Goal: Information Seeking & Learning: Learn about a topic

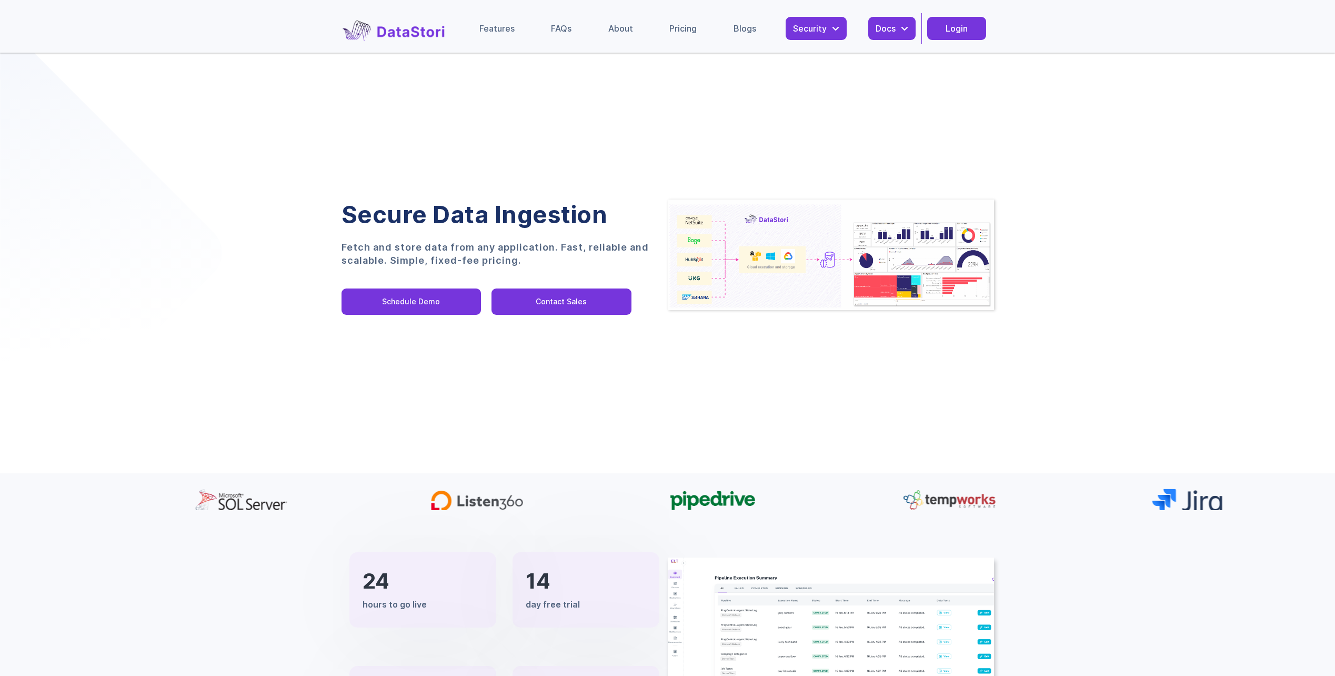
drag, startPoint x: 257, startPoint y: 335, endPoint x: 259, endPoint y: 155, distance: 180.0
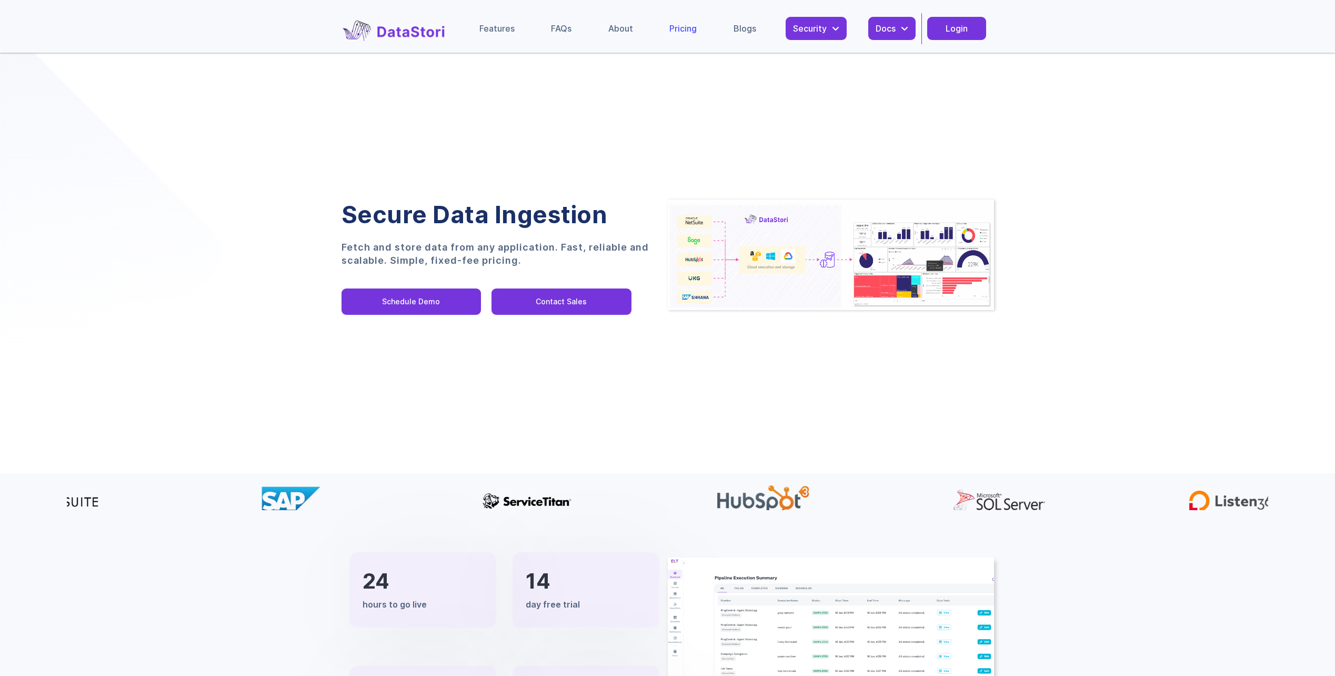
click at [677, 28] on div "Pricing" at bounding box center [682, 28] width 27 height 11
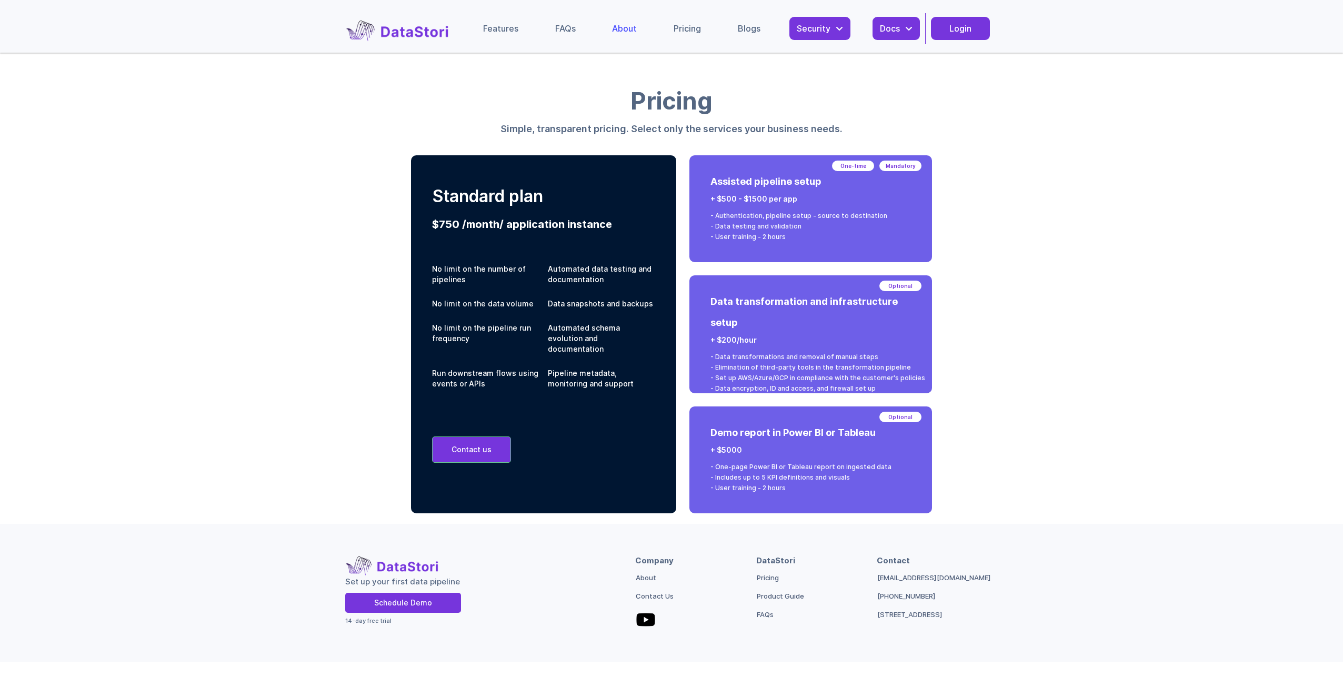
click at [630, 33] on div "About" at bounding box center [624, 28] width 25 height 11
